Goal: Find contact information: Find contact information

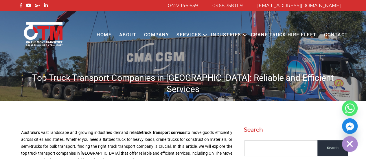
click at [347, 141] on ellipse "button" at bounding box center [350, 144] width 16 height 16
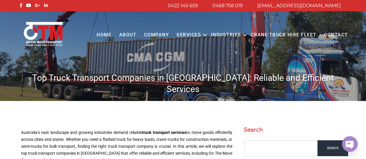
click at [338, 33] on link "Contact" at bounding box center [336, 35] width 32 height 16
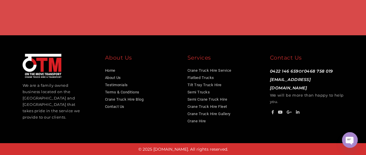
scroll to position [451, 0]
